Goal: Task Accomplishment & Management: Manage account settings

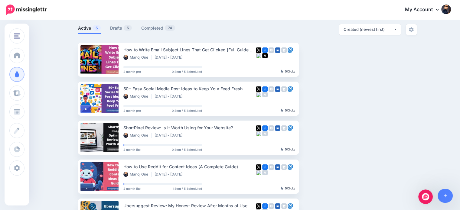
scroll to position [2, 0]
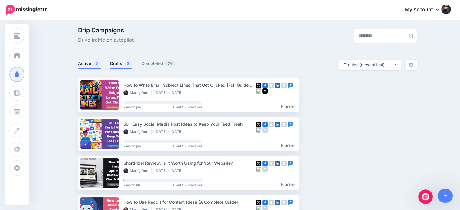
click at [122, 62] on link "Drafts 5" at bounding box center [121, 63] width 22 height 7
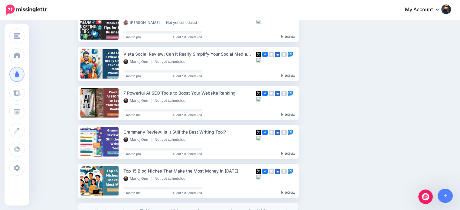
scroll to position [86, 0]
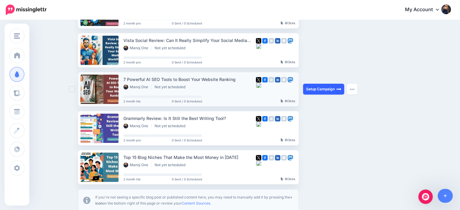
click at [329, 90] on link "Setup Campaign" at bounding box center [323, 89] width 41 height 11
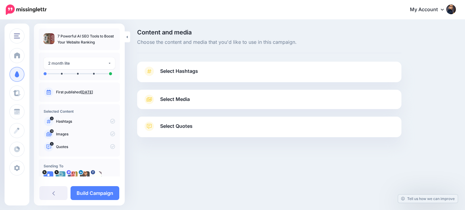
click at [203, 128] on link "Select Quotes" at bounding box center [269, 130] width 252 height 16
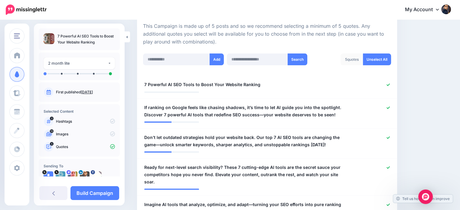
scroll to position [136, 0]
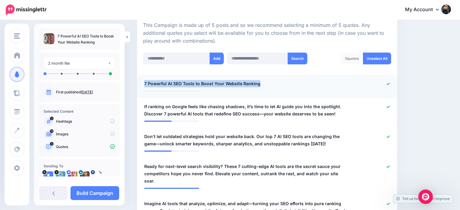
drag, startPoint x: 267, startPoint y: 82, endPoint x: 143, endPoint y: 87, distance: 124.7
click at [143, 87] on div "**********" at bounding box center [246, 84] width 212 height 8
copy span "7 Powerful AI SEO Tools to Boost Your Website Ranking"
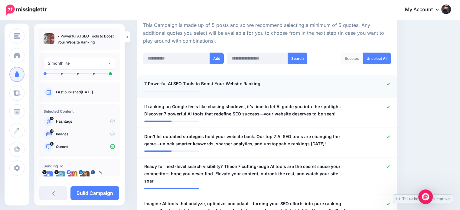
click at [394, 83] on div at bounding box center [373, 84] width 42 height 8
click at [390, 83] on icon at bounding box center [388, 84] width 3 height 2
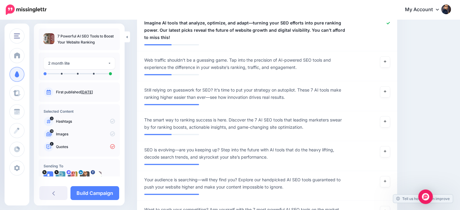
scroll to position [347, 0]
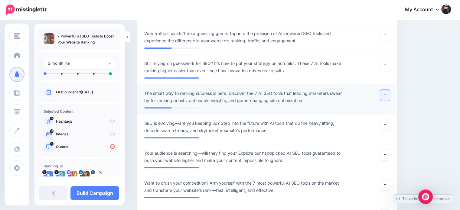
click at [386, 93] on icon at bounding box center [385, 94] width 2 height 3
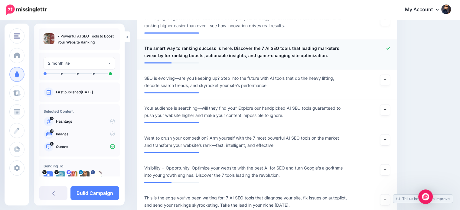
scroll to position [401, 0]
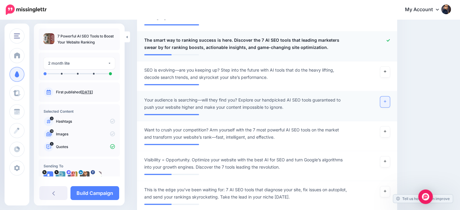
click at [387, 97] on link at bounding box center [385, 102] width 10 height 11
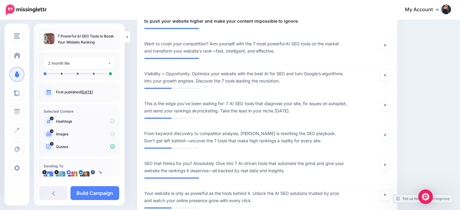
scroll to position [494, 0]
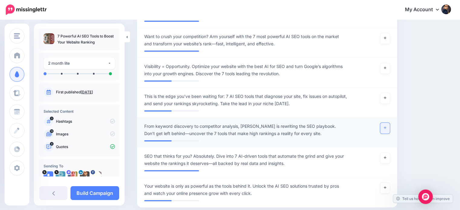
click at [388, 123] on link at bounding box center [385, 128] width 10 height 11
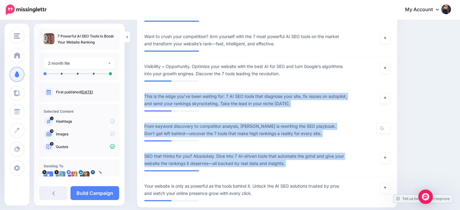
drag, startPoint x: 458, startPoint y: 151, endPoint x: 454, endPoint y: 75, distance: 76.1
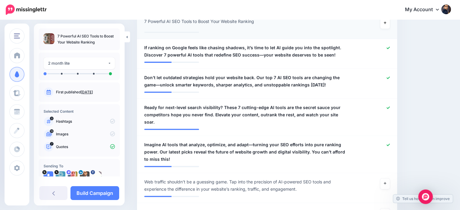
scroll to position [200, 0]
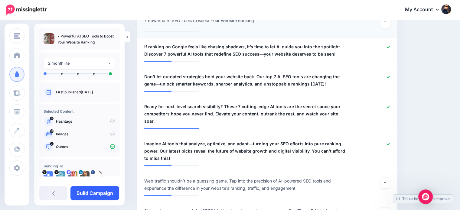
click at [113, 191] on link "Build Campaign" at bounding box center [94, 193] width 49 height 14
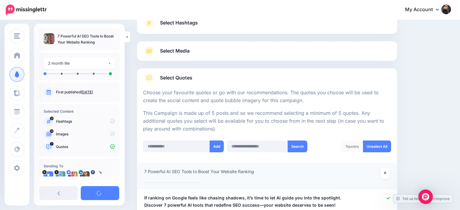
scroll to position [47, 0]
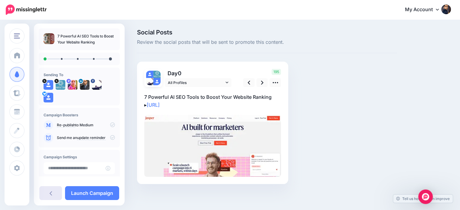
click at [50, 197] on link at bounding box center [50, 193] width 23 height 14
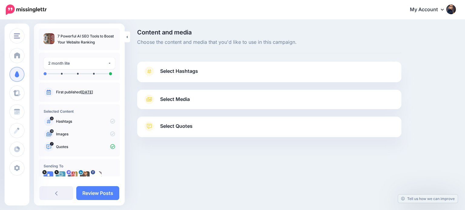
click at [201, 70] on link "Select Hashtags" at bounding box center [269, 75] width 252 height 16
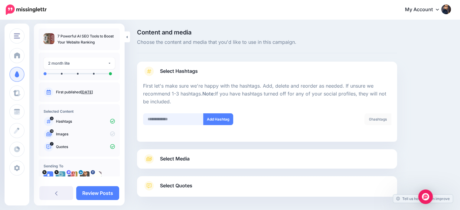
click at [171, 115] on input "text" at bounding box center [173, 119] width 61 height 12
type input "*"
type input "**"
click at [214, 119] on button "Add Hashtag" at bounding box center [218, 119] width 30 height 12
click at [190, 116] on input "text" at bounding box center [173, 119] width 61 height 12
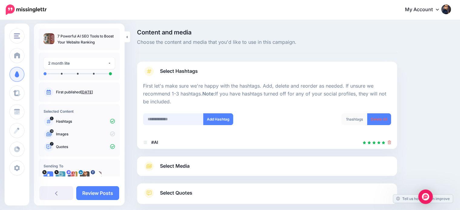
scroll to position [33, 0]
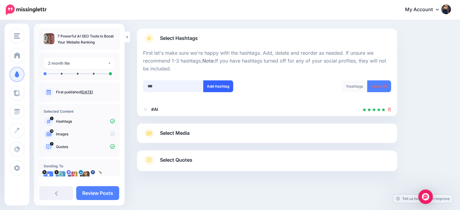
type input "***"
click at [221, 83] on button "Add Hashtag" at bounding box center [218, 86] width 30 height 12
click at [179, 87] on input "text" at bounding box center [173, 86] width 61 height 12
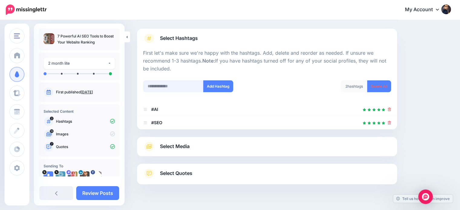
scroll to position [46, 0]
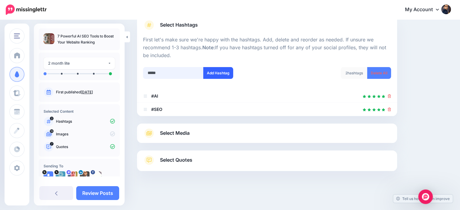
type input "*****"
click at [206, 72] on button "Add Hashtag" at bounding box center [218, 73] width 30 height 12
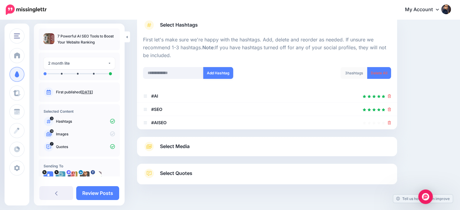
scroll to position [60, 0]
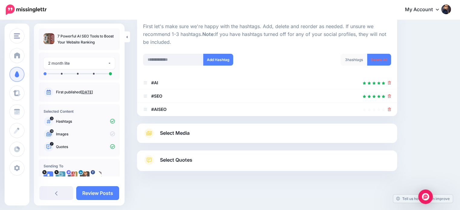
click at [183, 133] on span "Select Media" at bounding box center [175, 133] width 30 height 8
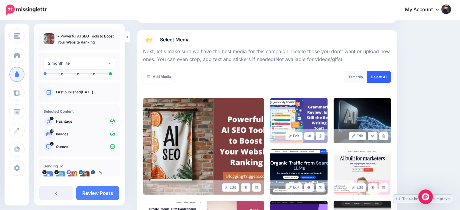
click at [389, 78] on link "Delete All" at bounding box center [379, 77] width 24 height 12
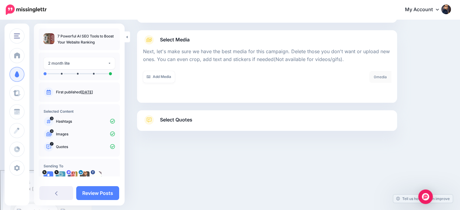
scroll to position [19, 0]
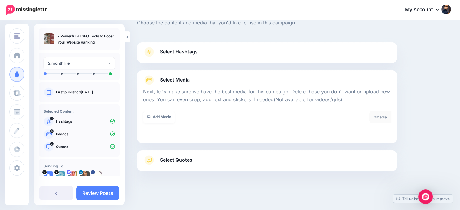
click at [191, 157] on span "Select Quotes" at bounding box center [176, 160] width 32 height 8
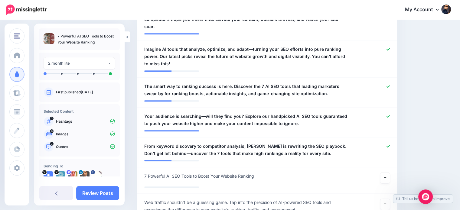
scroll to position [270, 0]
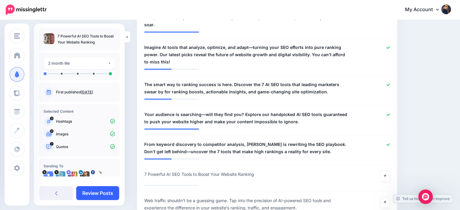
click at [103, 192] on link "Review Posts" at bounding box center [97, 193] width 43 height 14
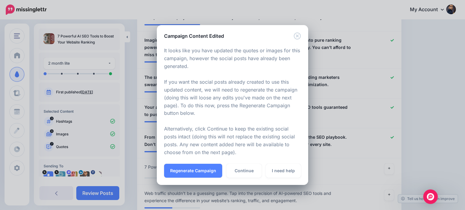
drag, startPoint x: 205, startPoint y: 172, endPoint x: 241, endPoint y: 179, distance: 36.8
click at [237, 182] on div "Regenerate Campaign Continue I need help" at bounding box center [232, 174] width 151 height 21
click at [244, 174] on link "Continue" at bounding box center [243, 171] width 35 height 14
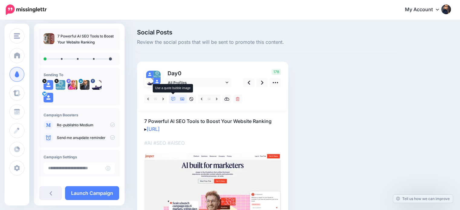
click at [172, 100] on icon at bounding box center [173, 99] width 4 height 4
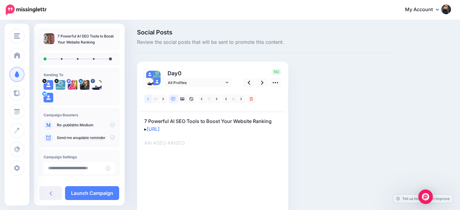
click at [148, 102] on link at bounding box center [148, 99] width 8 height 9
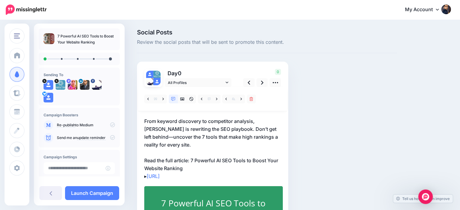
click at [158, 151] on p "From keyword discovery to competitor analysis, [PERSON_NAME] is rewriting the S…" at bounding box center [212, 148] width 137 height 63
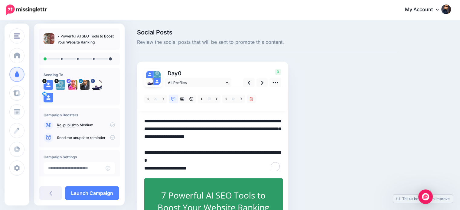
drag, startPoint x: 158, startPoint y: 151, endPoint x: 188, endPoint y: 152, distance: 30.0
click at [188, 152] on textarea "**********" at bounding box center [212, 144] width 137 height 55
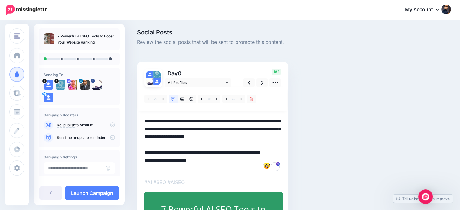
click at [174, 151] on textarea "**********" at bounding box center [212, 144] width 137 height 55
click at [191, 152] on textarea "**********" at bounding box center [212, 144] width 137 height 55
drag, startPoint x: 199, startPoint y: 151, endPoint x: 175, endPoint y: 156, distance: 24.7
click at [175, 156] on textarea "**********" at bounding box center [212, 144] width 137 height 55
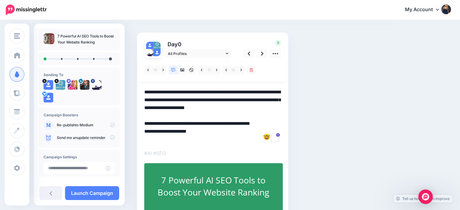
scroll to position [41, 0]
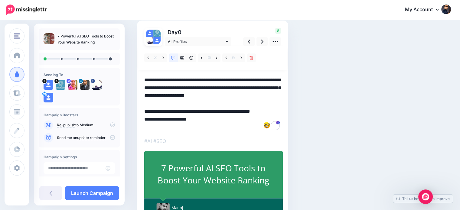
drag, startPoint x: 171, startPoint y: 110, endPoint x: 158, endPoint y: 114, distance: 13.4
click at [158, 114] on textarea "**********" at bounding box center [212, 103] width 137 height 55
type textarea "**********"
click at [258, 43] on link at bounding box center [262, 41] width 11 height 9
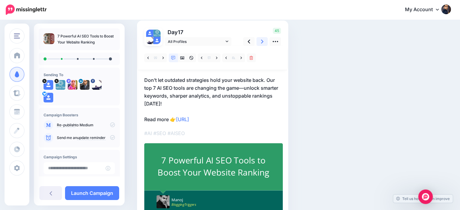
click at [261, 43] on icon at bounding box center [262, 41] width 2 height 6
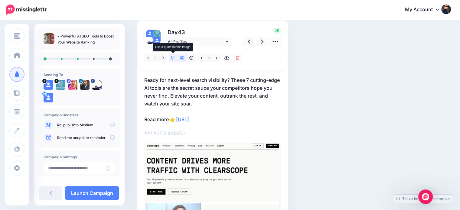
click at [174, 60] on icon at bounding box center [173, 58] width 4 height 4
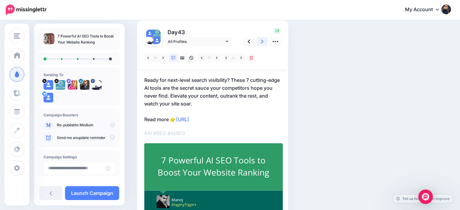
click at [259, 42] on link at bounding box center [262, 41] width 11 height 9
click at [161, 60] on link at bounding box center [163, 58] width 8 height 9
click at [260, 42] on link at bounding box center [262, 41] width 11 height 9
click at [260, 39] on link at bounding box center [262, 41] width 11 height 9
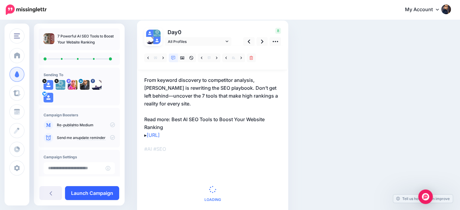
click at [111, 188] on link "Launch Campaign" at bounding box center [92, 193] width 54 height 14
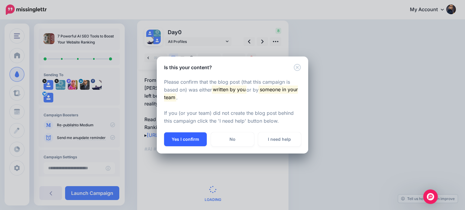
click at [190, 139] on button "Yes I confirm" at bounding box center [185, 140] width 43 height 14
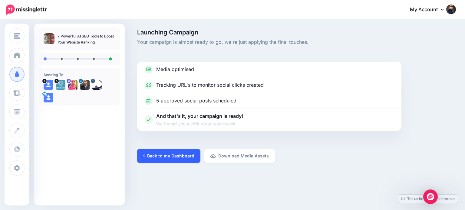
click at [182, 154] on link "Back to my Dashboard" at bounding box center [168, 156] width 63 height 14
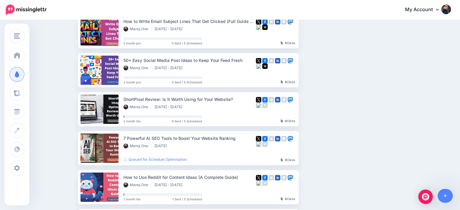
scroll to position [67, 0]
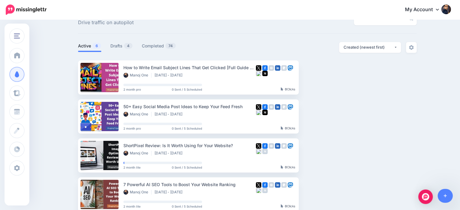
scroll to position [17, 0]
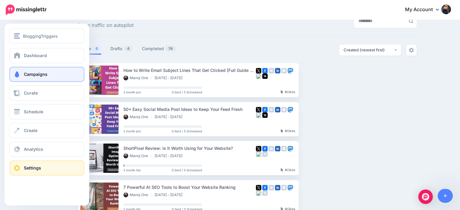
click at [35, 169] on span "Settings" at bounding box center [32, 167] width 17 height 5
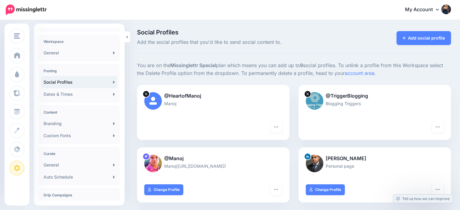
scroll to position [19, 0]
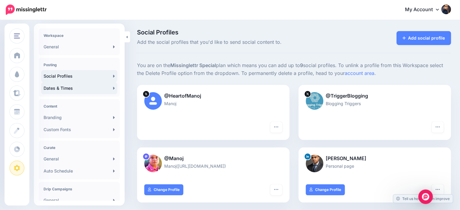
click at [88, 92] on link "Dates & Times" at bounding box center [79, 88] width 76 height 12
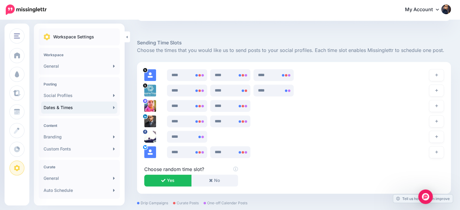
scroll to position [347, 0]
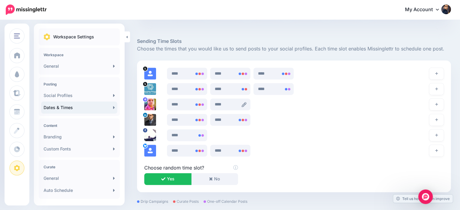
click at [246, 104] on icon at bounding box center [244, 104] width 5 height 5
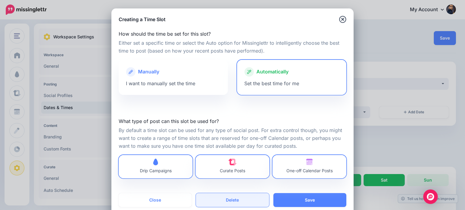
click at [234, 197] on button "Delete" at bounding box center [232, 200] width 73 height 14
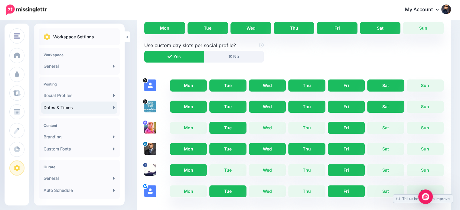
scroll to position [159, 0]
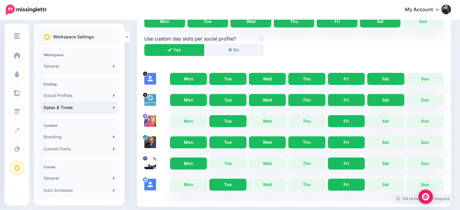
click at [434, 198] on link "Tell us how we can improve" at bounding box center [423, 199] width 60 height 8
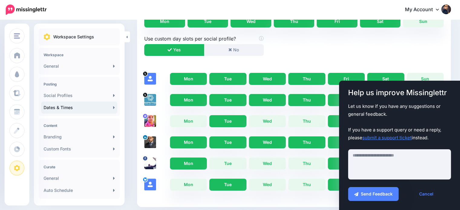
click at [434, 44] on div "Use custom day slots per social profile? Yes No" at bounding box center [294, 49] width 309 height 28
click at [424, 196] on link "Cancel" at bounding box center [426, 194] width 49 height 14
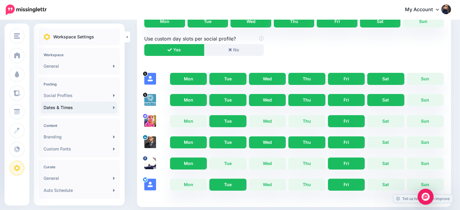
click at [426, 197] on img "Open Intercom Messenger" at bounding box center [426, 197] width 8 height 8
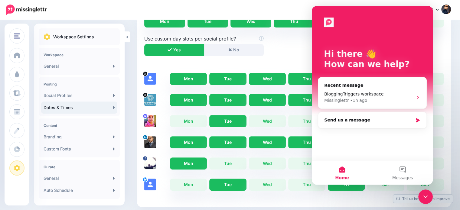
scroll to position [0, 0]
click at [395, 98] on div "Missinglettr • 1h ago" at bounding box center [376, 100] width 74 height 6
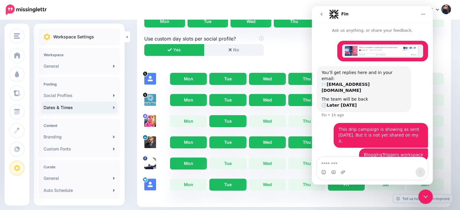
click at [424, 197] on icon "Close Intercom Messenger" at bounding box center [426, 197] width 4 height 2
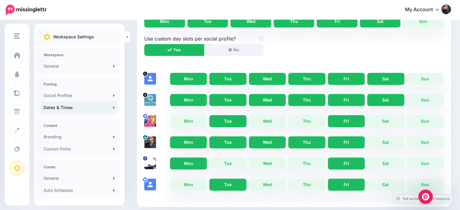
click at [427, 196] on icon "Open Intercom Messenger" at bounding box center [426, 197] width 10 height 10
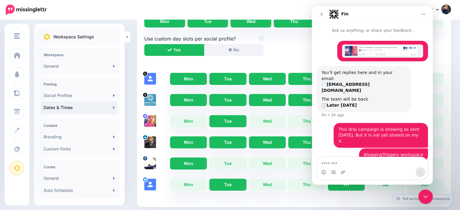
click at [322, 11] on button "go back" at bounding box center [321, 13] width 11 height 11
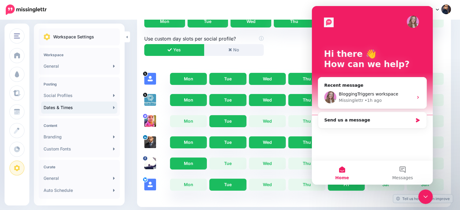
click at [444, 51] on div "Use custom day slots per social profile? Yes No" at bounding box center [294, 49] width 309 height 28
click at [445, 33] on div "Mon Tue Wed Thu Fri Sat Sun Use custom day slots per social profile? Yes No Mon…" at bounding box center [294, 107] width 314 height 199
click at [354, 122] on div "Send us a message" at bounding box center [368, 120] width 89 height 6
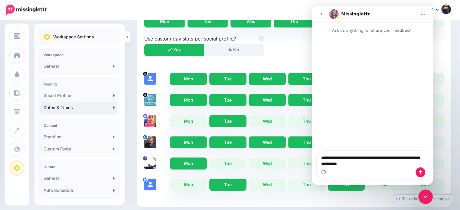
type textarea "**********"
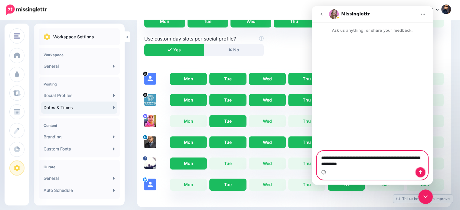
click at [419, 174] on icon "Send a message…" at bounding box center [420, 172] width 5 height 5
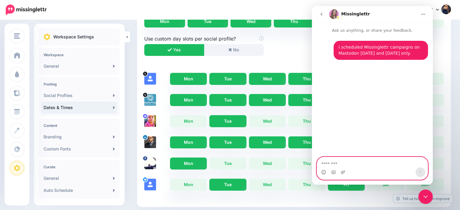
paste textarea "**********"
type textarea "**********"
click at [420, 174] on icon "Send a message…" at bounding box center [420, 172] width 5 height 5
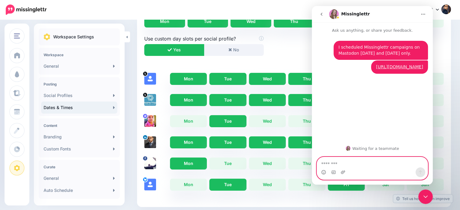
click at [384, 167] on textarea "Message…" at bounding box center [372, 162] width 111 height 10
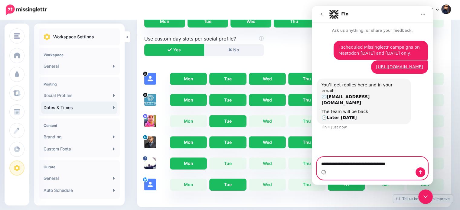
type textarea "**********"
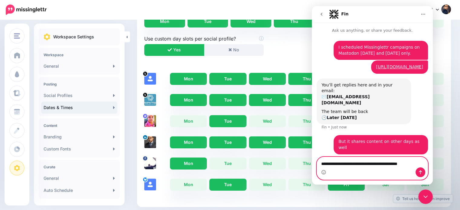
type textarea "**********"
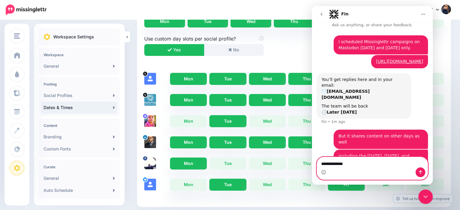
type textarea "**********"
drag, startPoint x: 420, startPoint y: 174, endPoint x: 776, endPoint y: 158, distance: 356.4
click at [420, 174] on icon "Send a message…" at bounding box center [420, 172] width 5 height 5
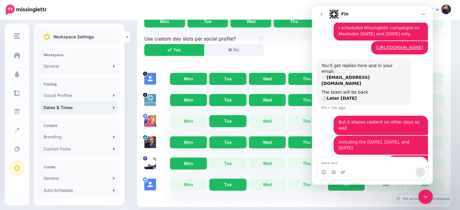
drag, startPoint x: 429, startPoint y: 198, endPoint x: 852, endPoint y: 387, distance: 463.4
click at [429, 198] on icon "Close Intercom Messenger" at bounding box center [425, 196] width 7 height 7
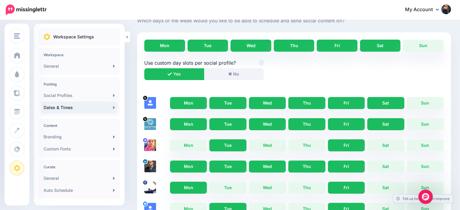
scroll to position [0, 0]
